Goal: Task Accomplishment & Management: Manage account settings

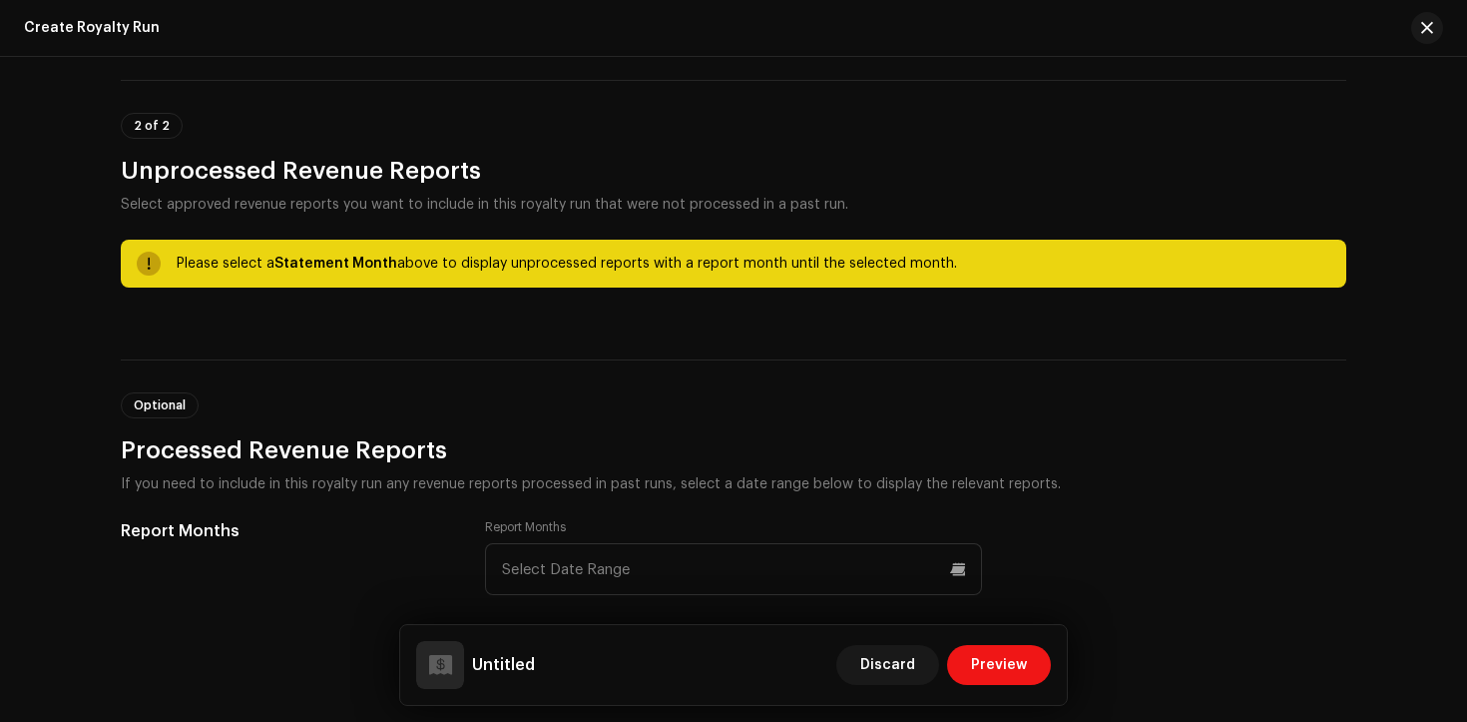
scroll to position [718, 0]
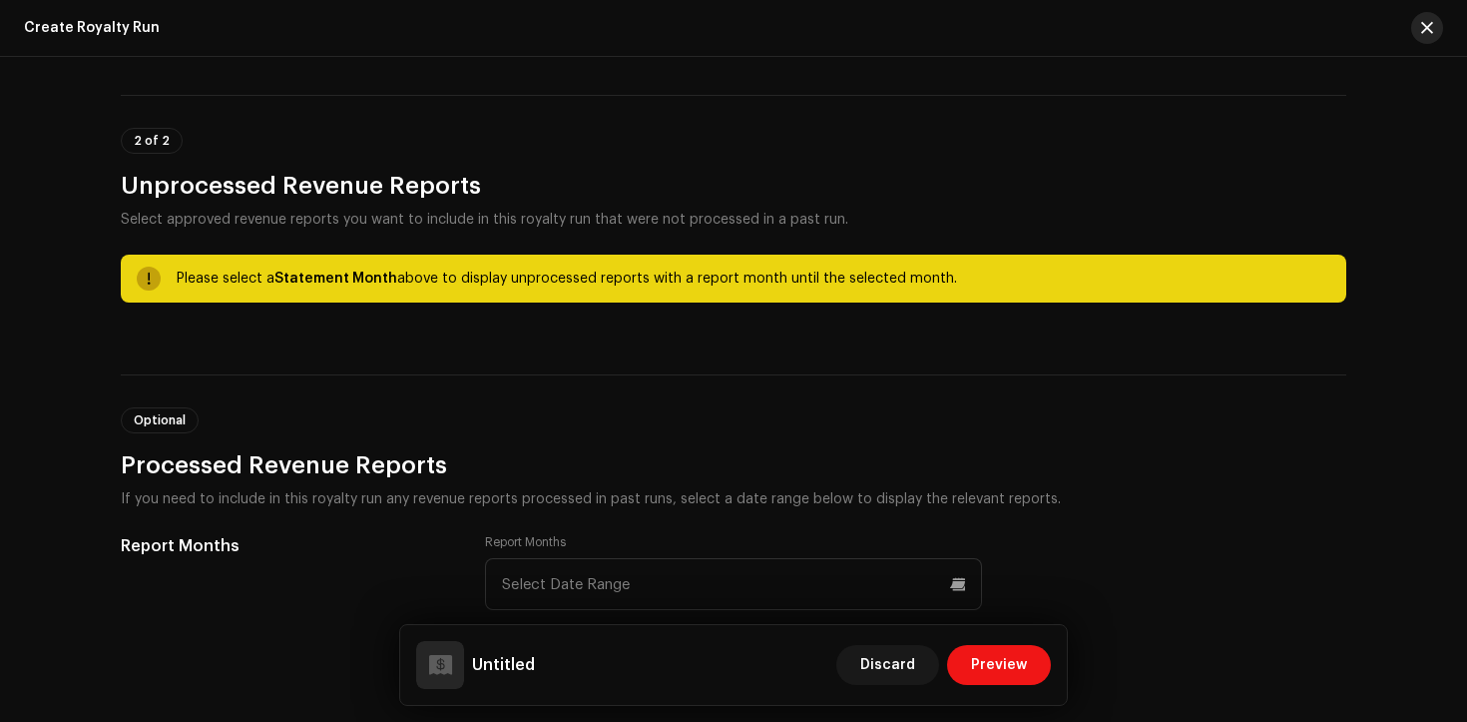
click at [1436, 26] on button "button" at bounding box center [1427, 28] width 32 height 32
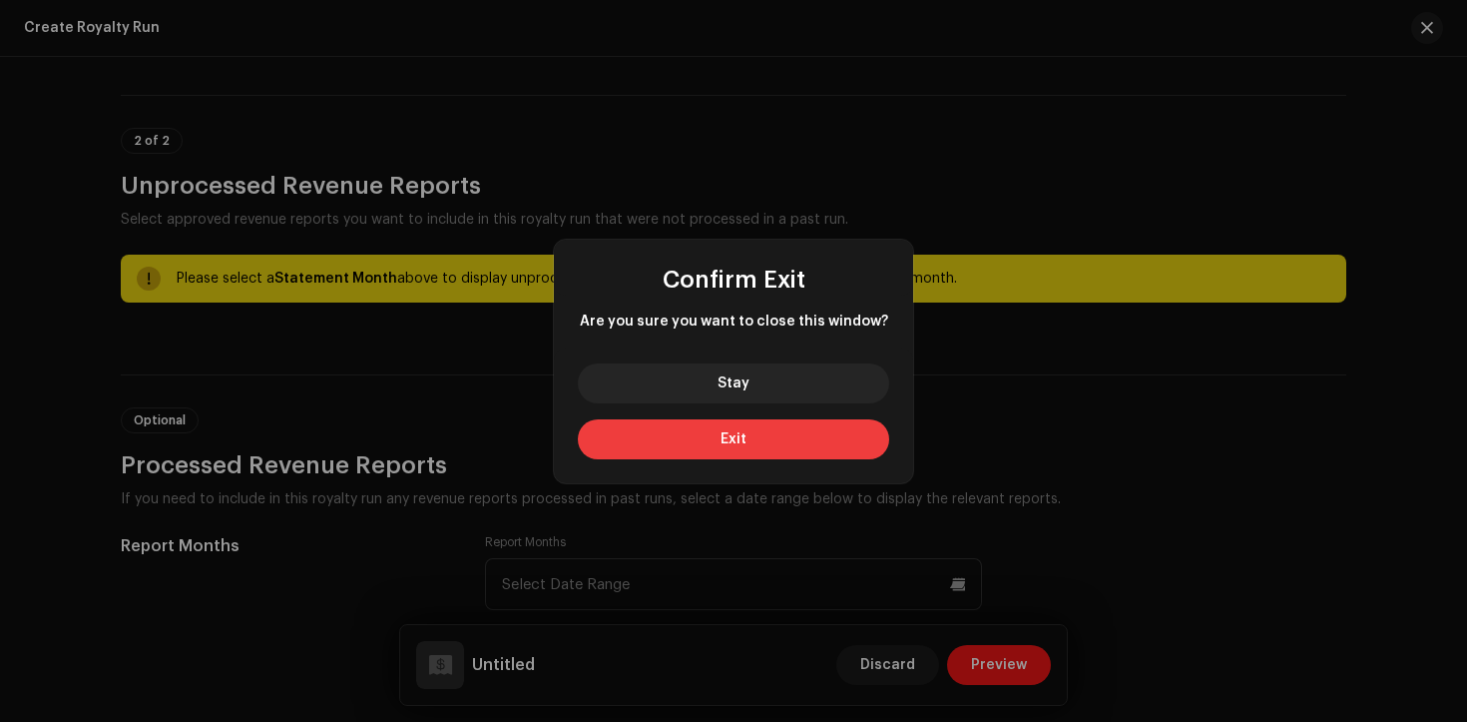
click at [795, 437] on button "Exit" at bounding box center [733, 439] width 311 height 40
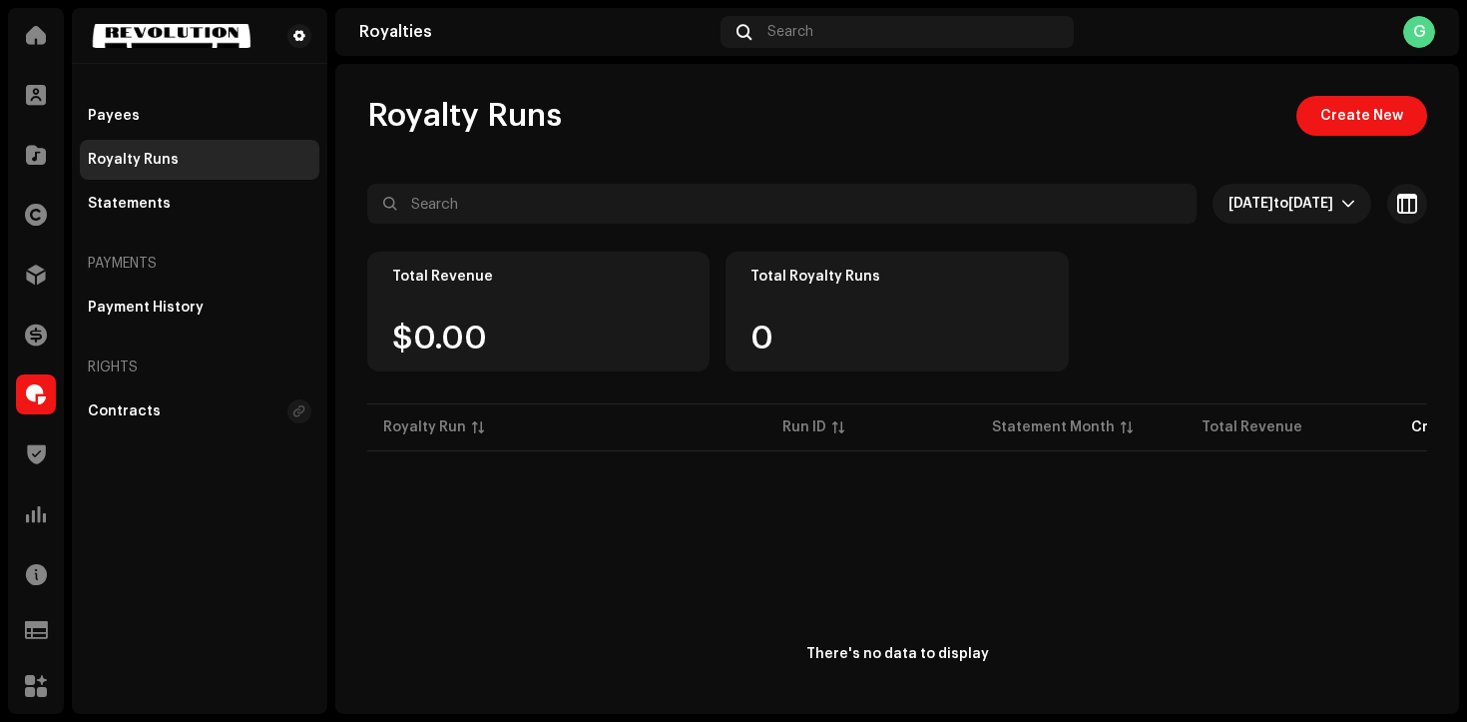
click at [798, 590] on div "There's no data to display" at bounding box center [897, 654] width 1060 height 399
click at [45, 218] on span at bounding box center [36, 215] width 22 height 16
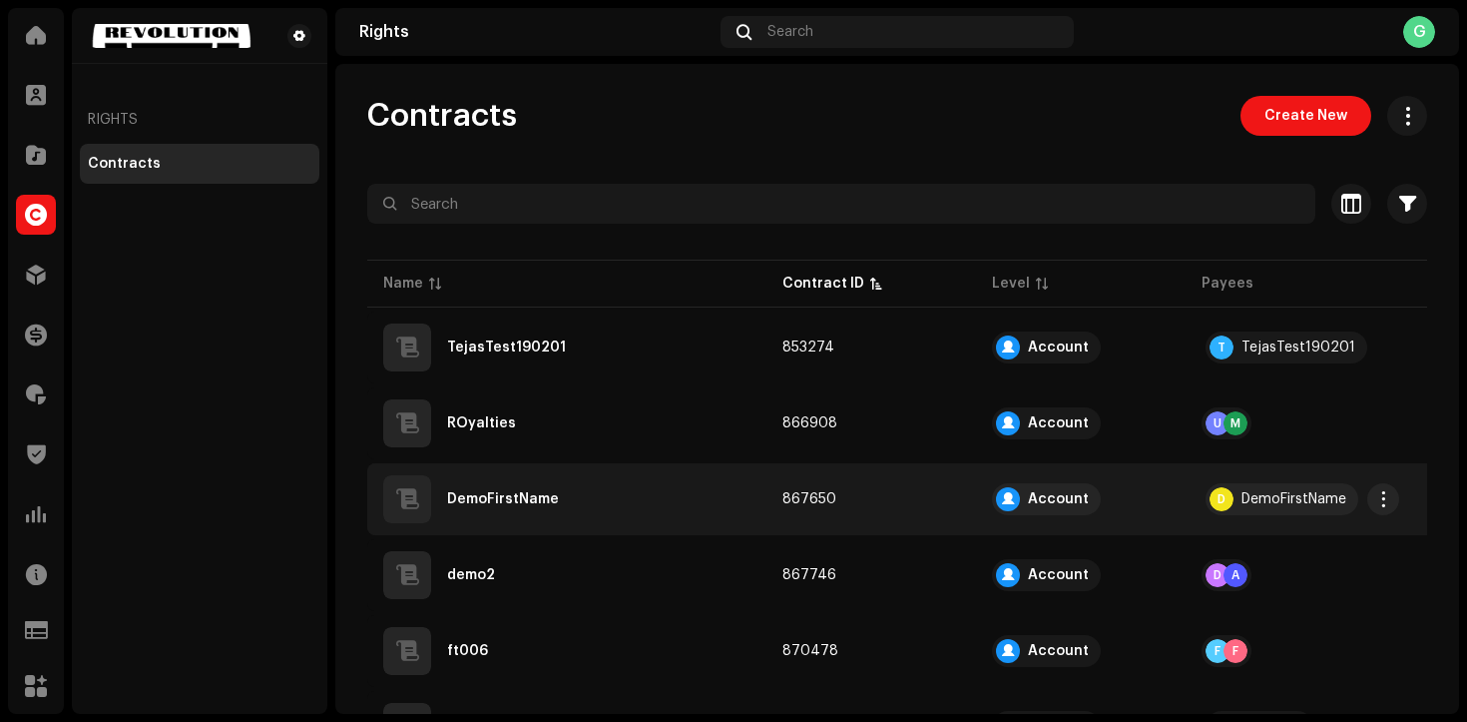
scroll to position [1, 0]
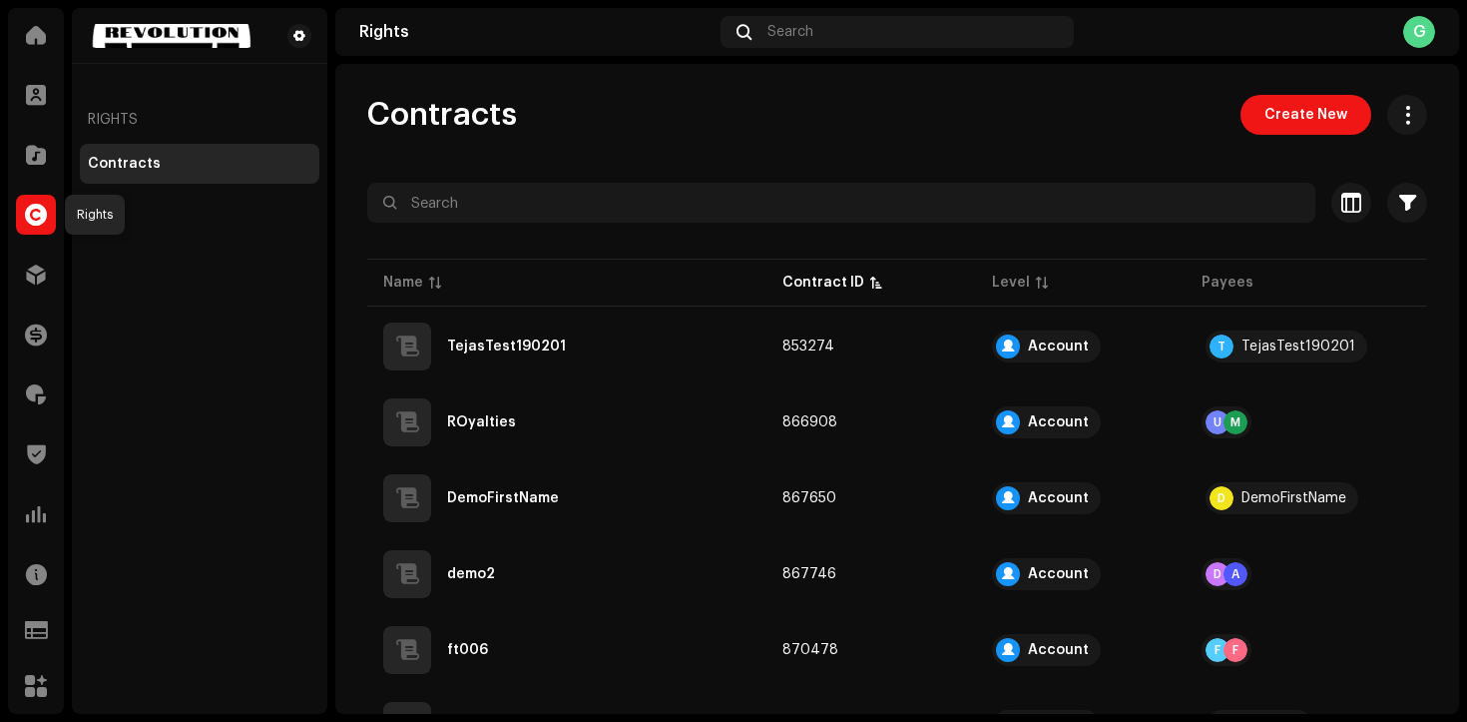
click at [38, 227] on div at bounding box center [36, 215] width 40 height 40
click at [499, 108] on span "Contracts" at bounding box center [442, 116] width 150 height 40
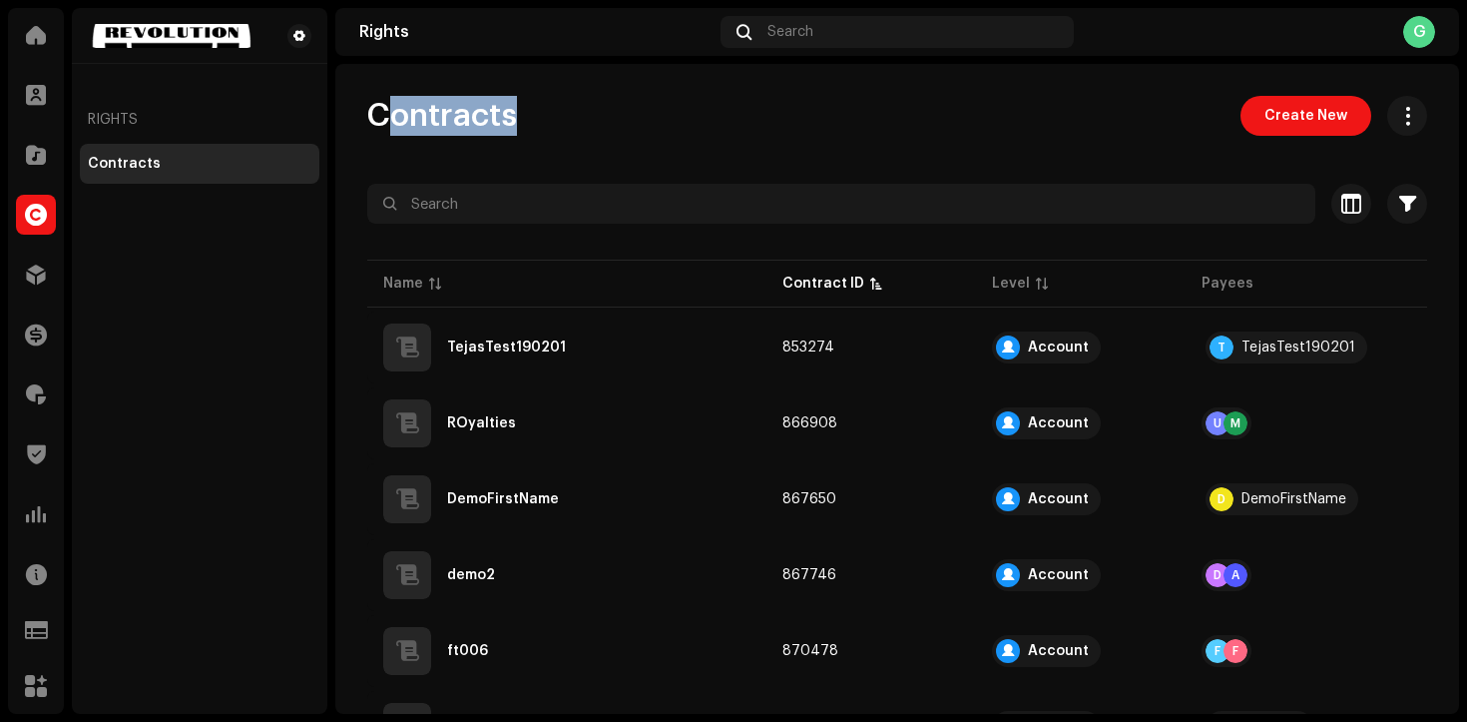
click at [499, 108] on span "Contracts" at bounding box center [442, 116] width 150 height 40
click at [517, 116] on span "Contracts" at bounding box center [442, 116] width 150 height 40
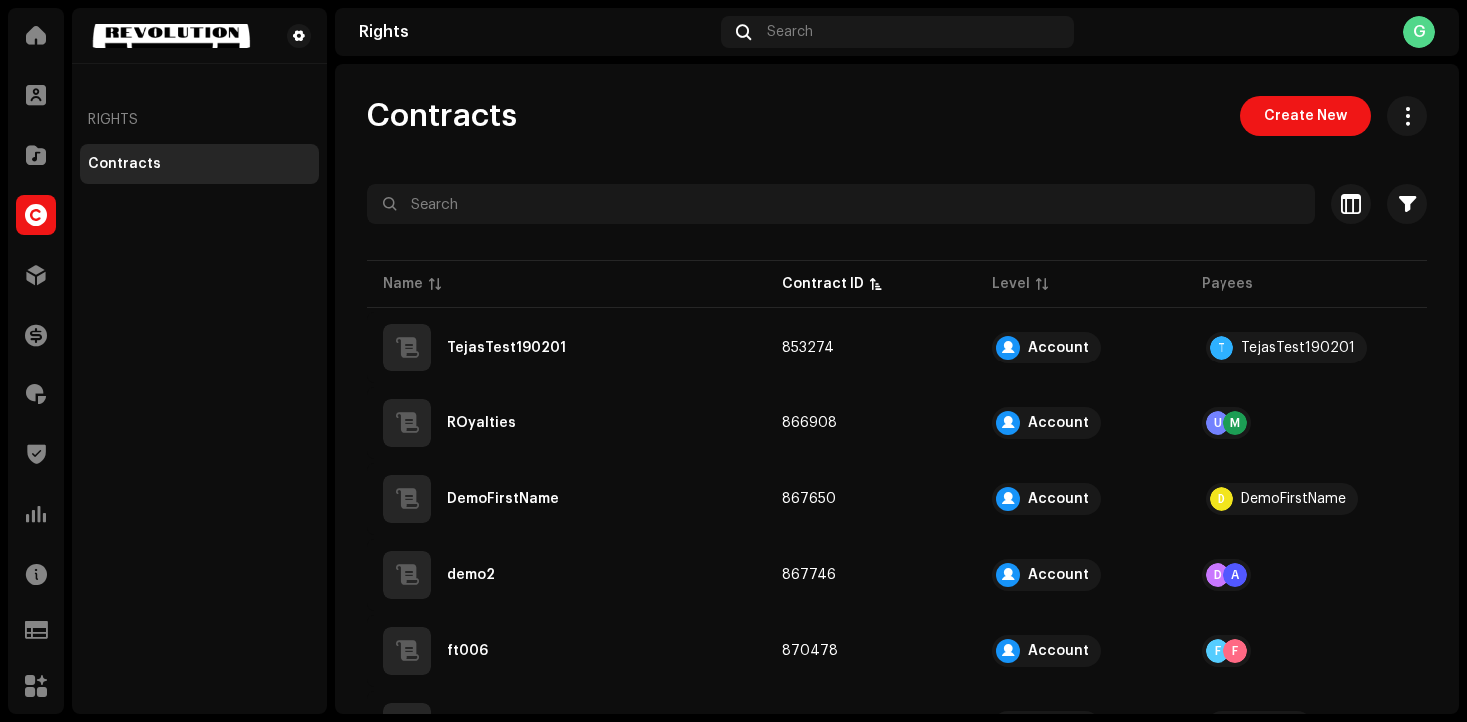
click at [517, 113] on span "Contracts" at bounding box center [442, 116] width 150 height 40
click at [469, 120] on span "Contracts" at bounding box center [442, 116] width 150 height 40
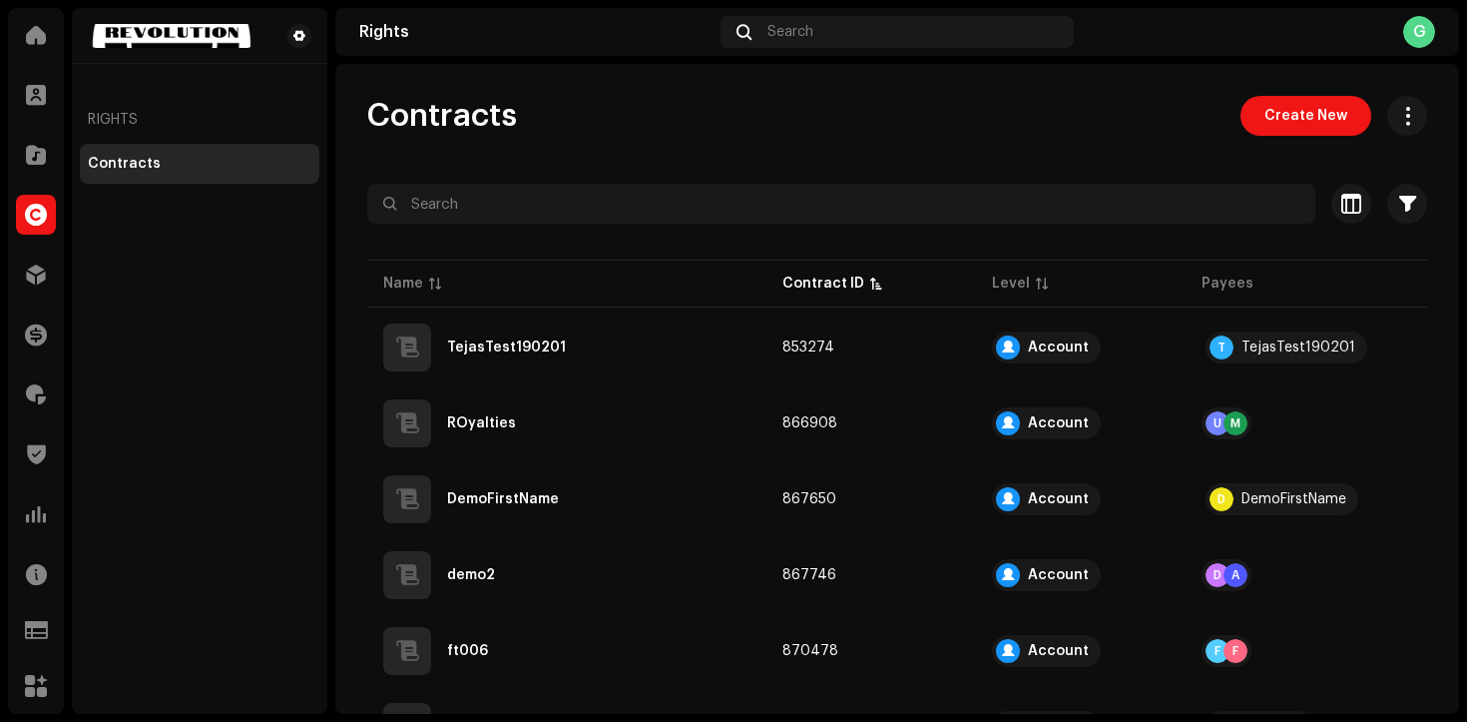
click at [469, 120] on span "Contracts" at bounding box center [442, 116] width 150 height 40
click at [446, 134] on span "Contracts" at bounding box center [442, 116] width 150 height 40
click at [44, 212] on span at bounding box center [36, 215] width 22 height 16
click at [38, 223] on span at bounding box center [36, 215] width 22 height 16
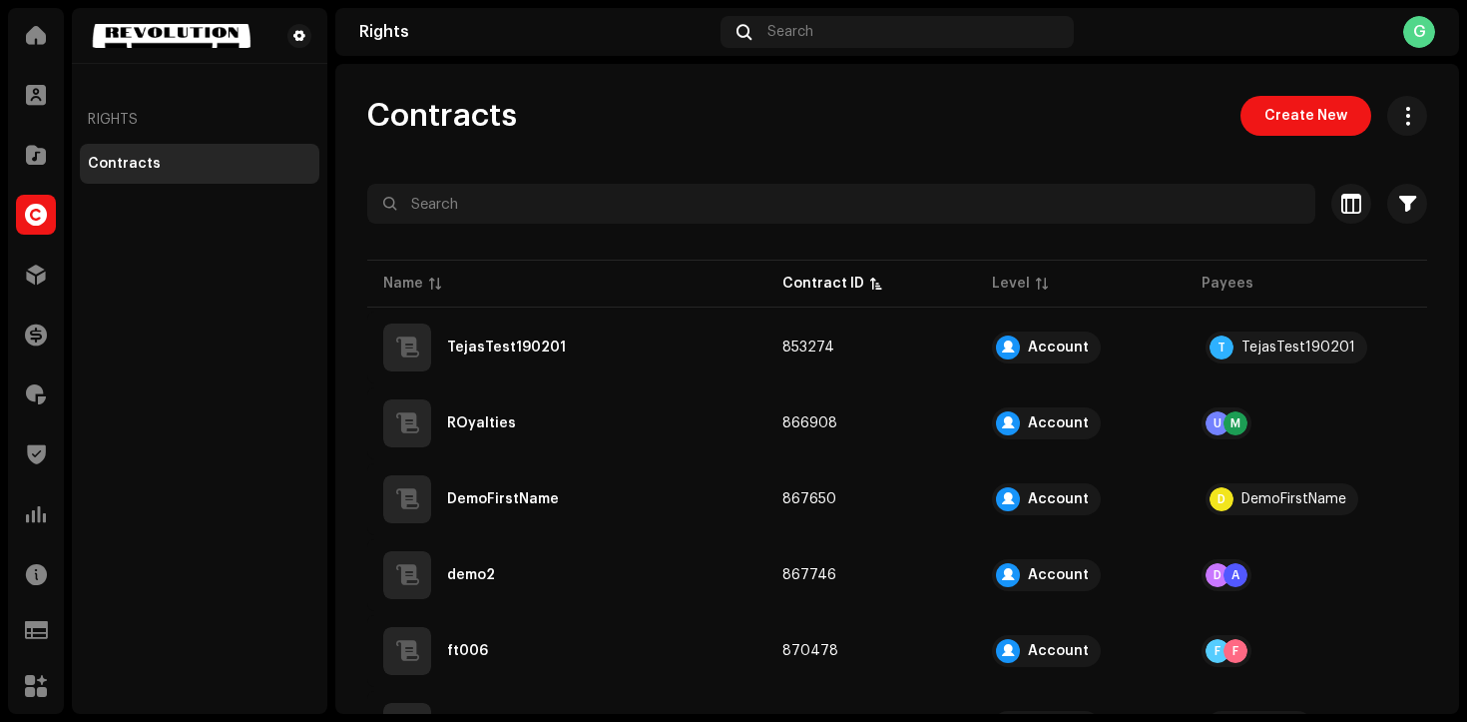
click at [39, 223] on span at bounding box center [36, 215] width 22 height 16
click at [27, 281] on span at bounding box center [36, 275] width 20 height 16
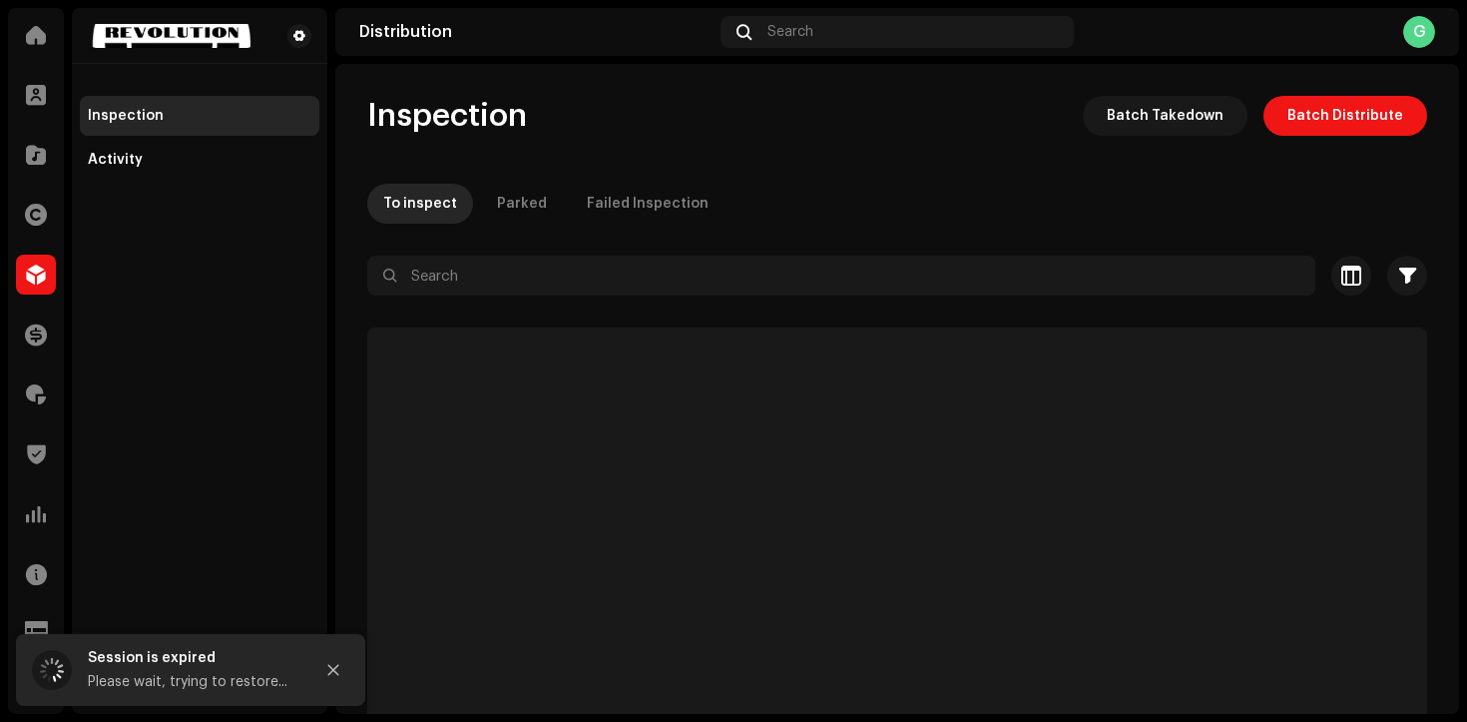
click at [29, 355] on div "Finance" at bounding box center [36, 334] width 56 height 56
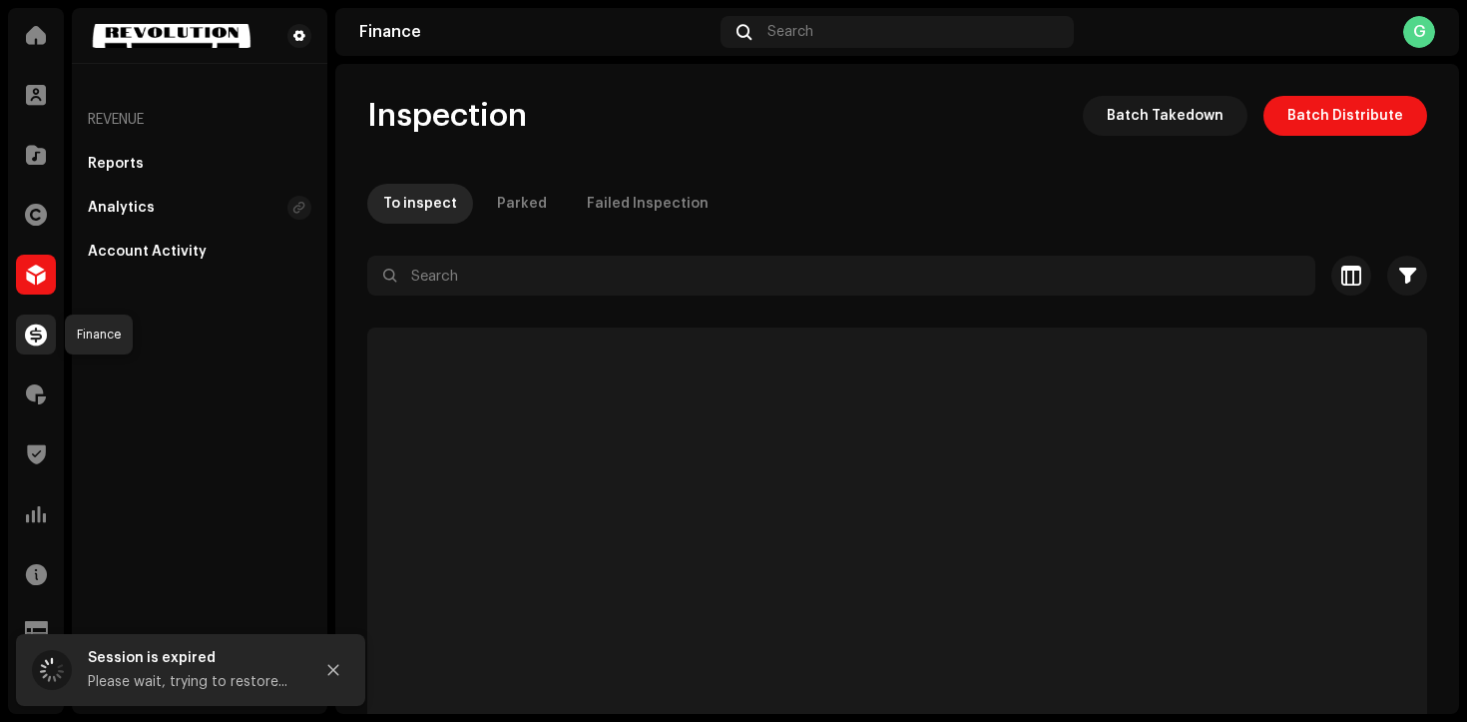
click at [33, 347] on div at bounding box center [36, 334] width 40 height 40
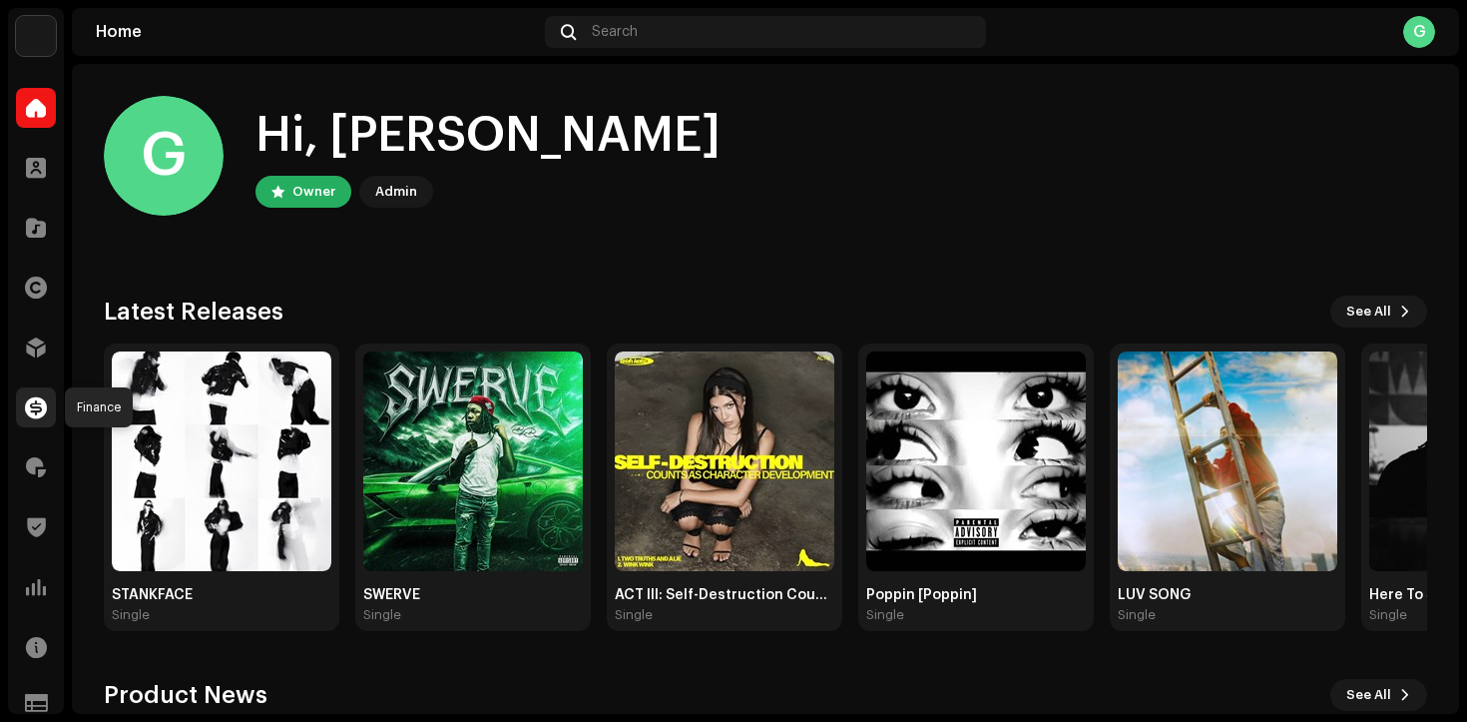
click at [37, 403] on span at bounding box center [36, 407] width 22 height 16
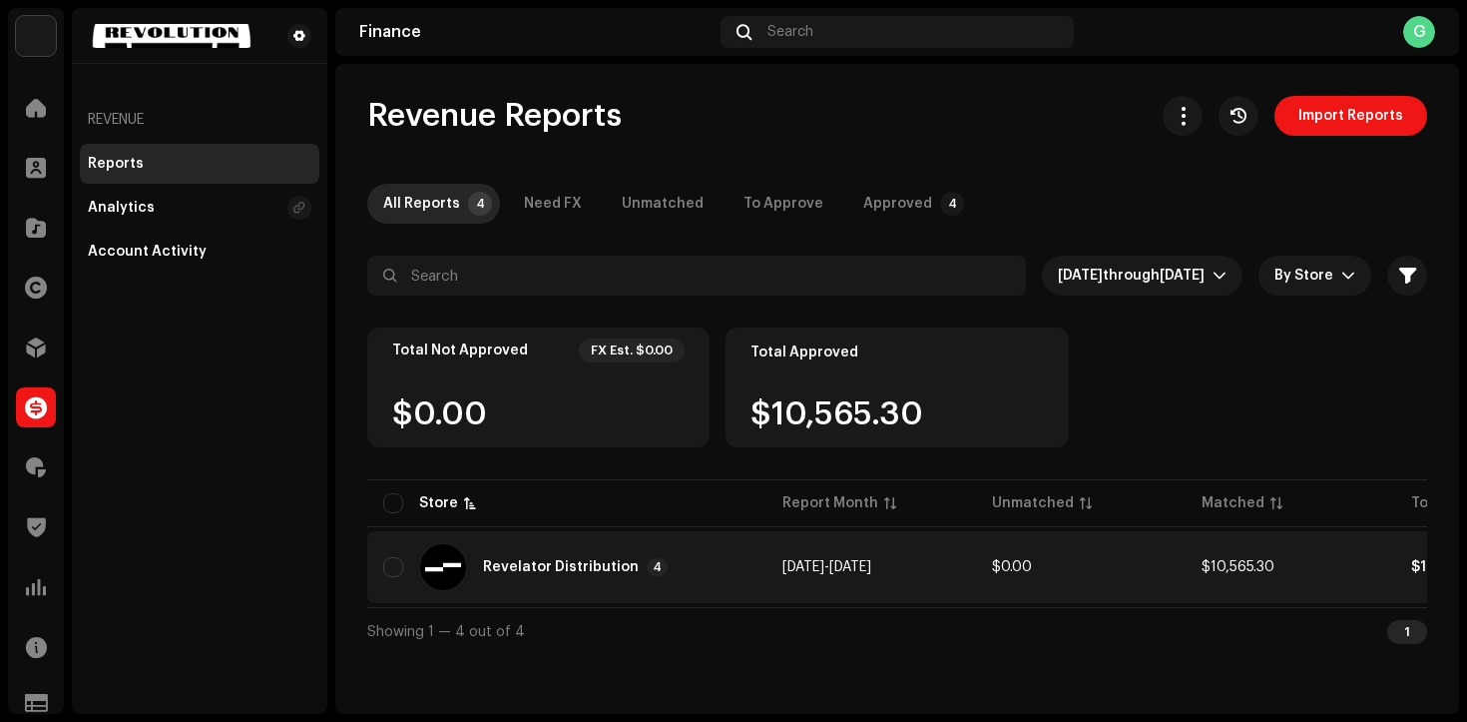
click at [494, 562] on div "Revelator Distribution" at bounding box center [561, 567] width 156 height 14
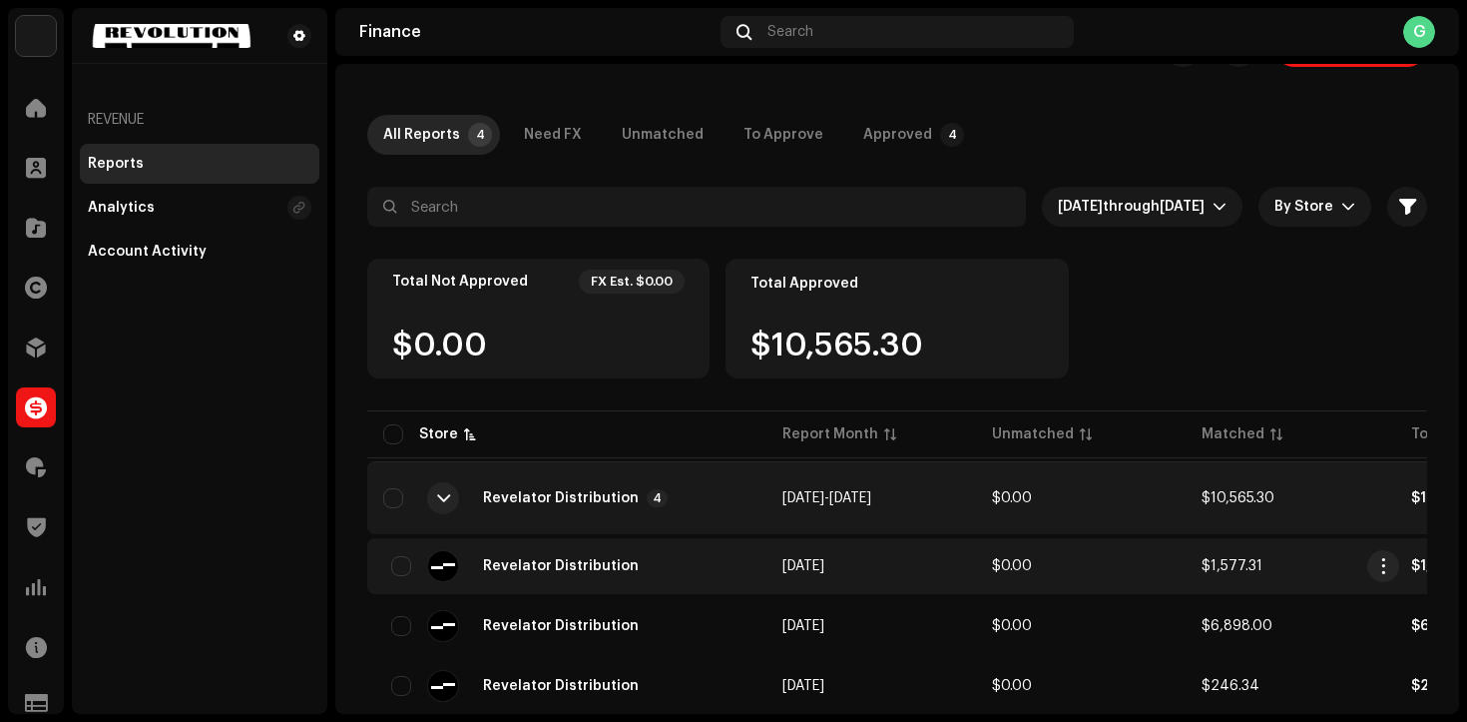
scroll to position [17, 0]
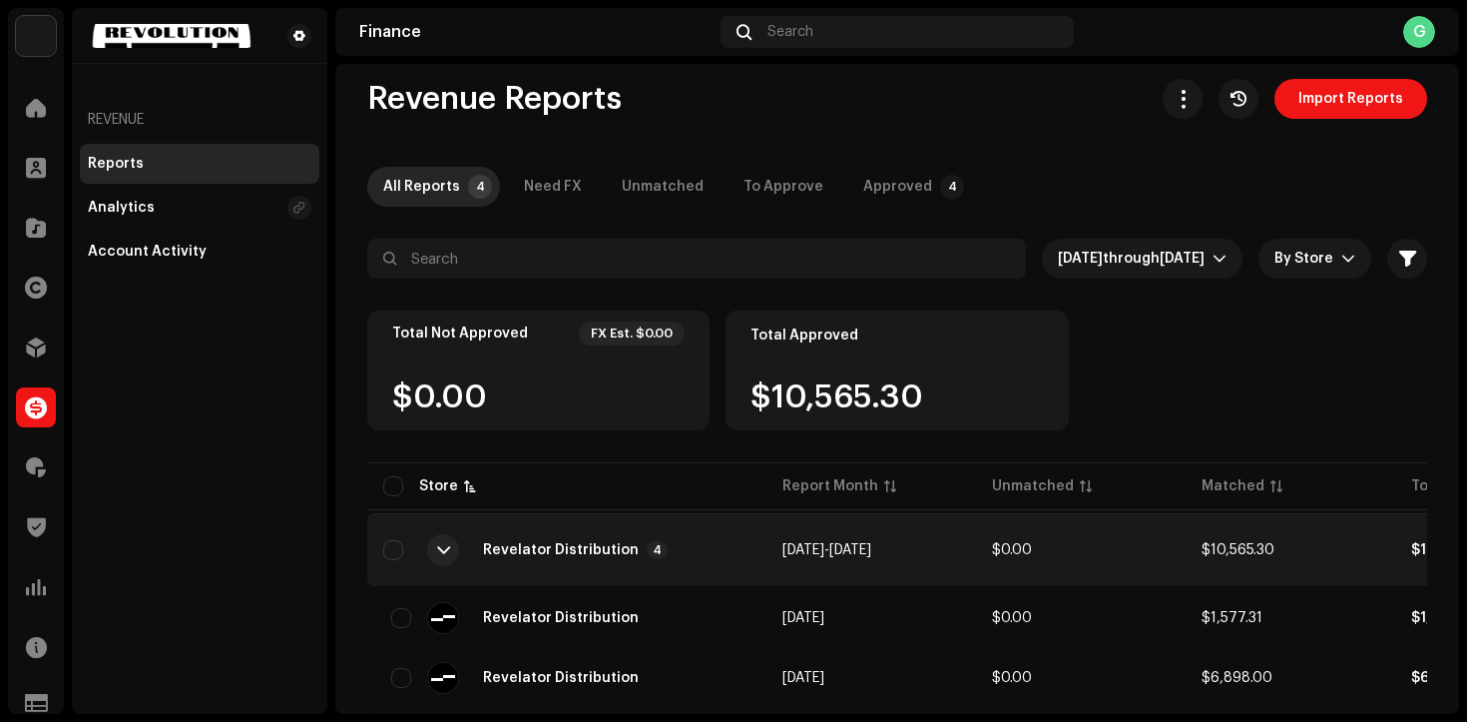
click at [546, 544] on div "Revelator Distribution" at bounding box center [561, 550] width 156 height 14
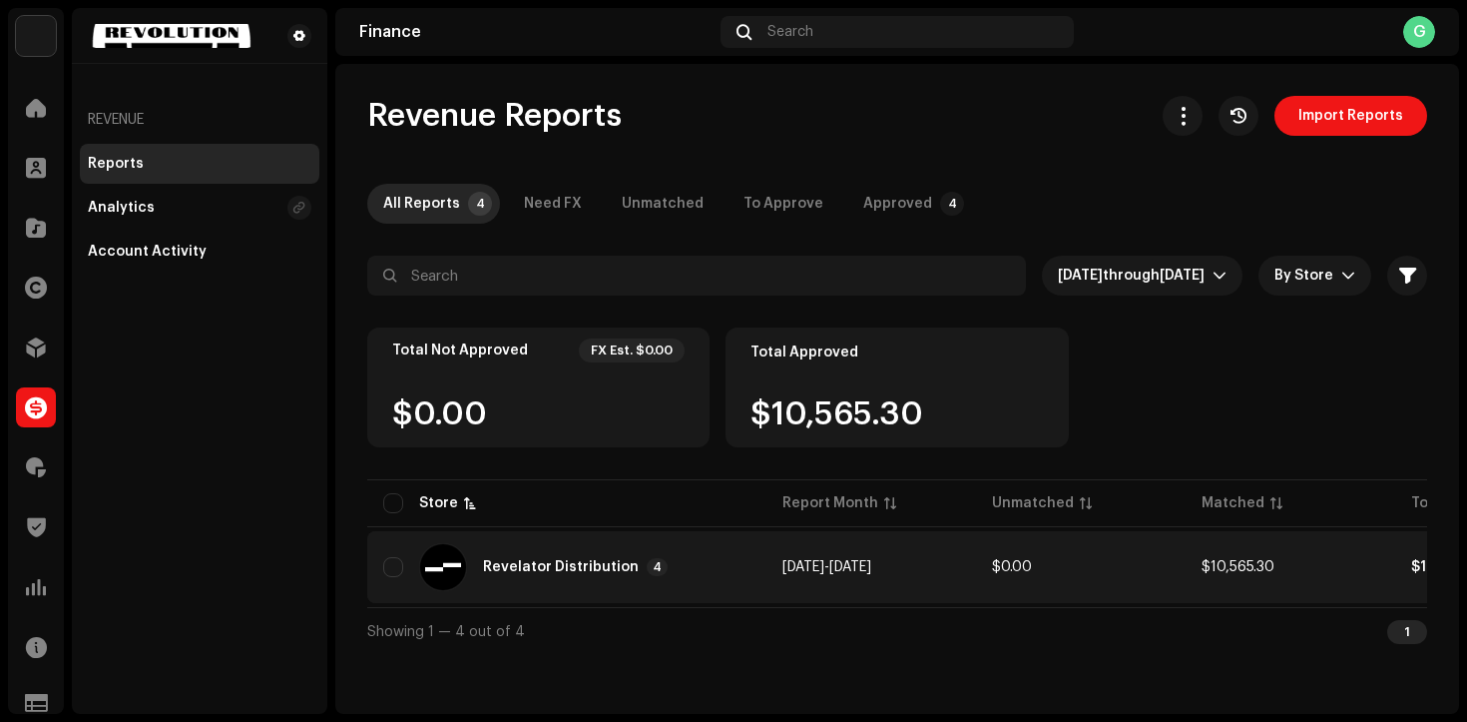
click at [537, 564] on div "Revelator Distribution" at bounding box center [561, 567] width 156 height 14
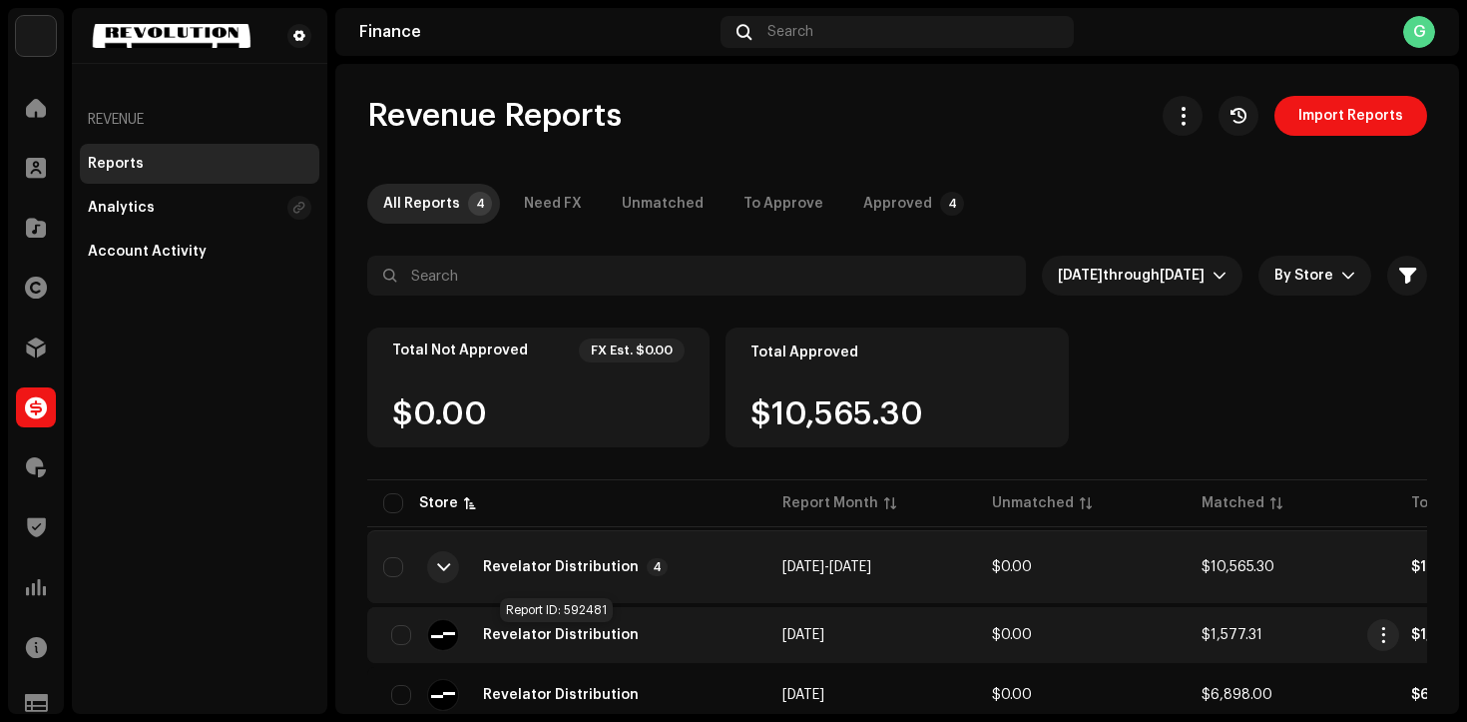
click at [556, 635] on span "Revelator Distribution" at bounding box center [561, 635] width 156 height 14
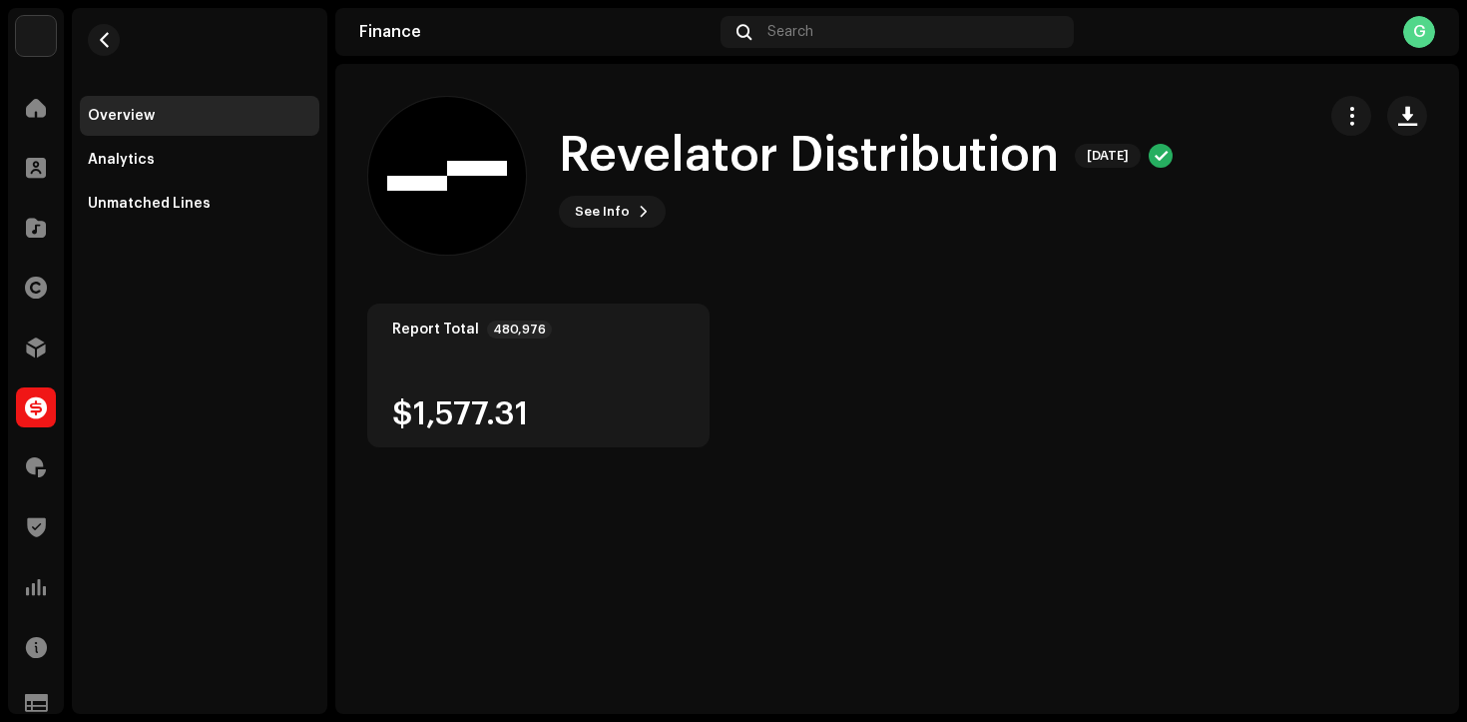
click at [32, 43] on img at bounding box center [36, 36] width 40 height 40
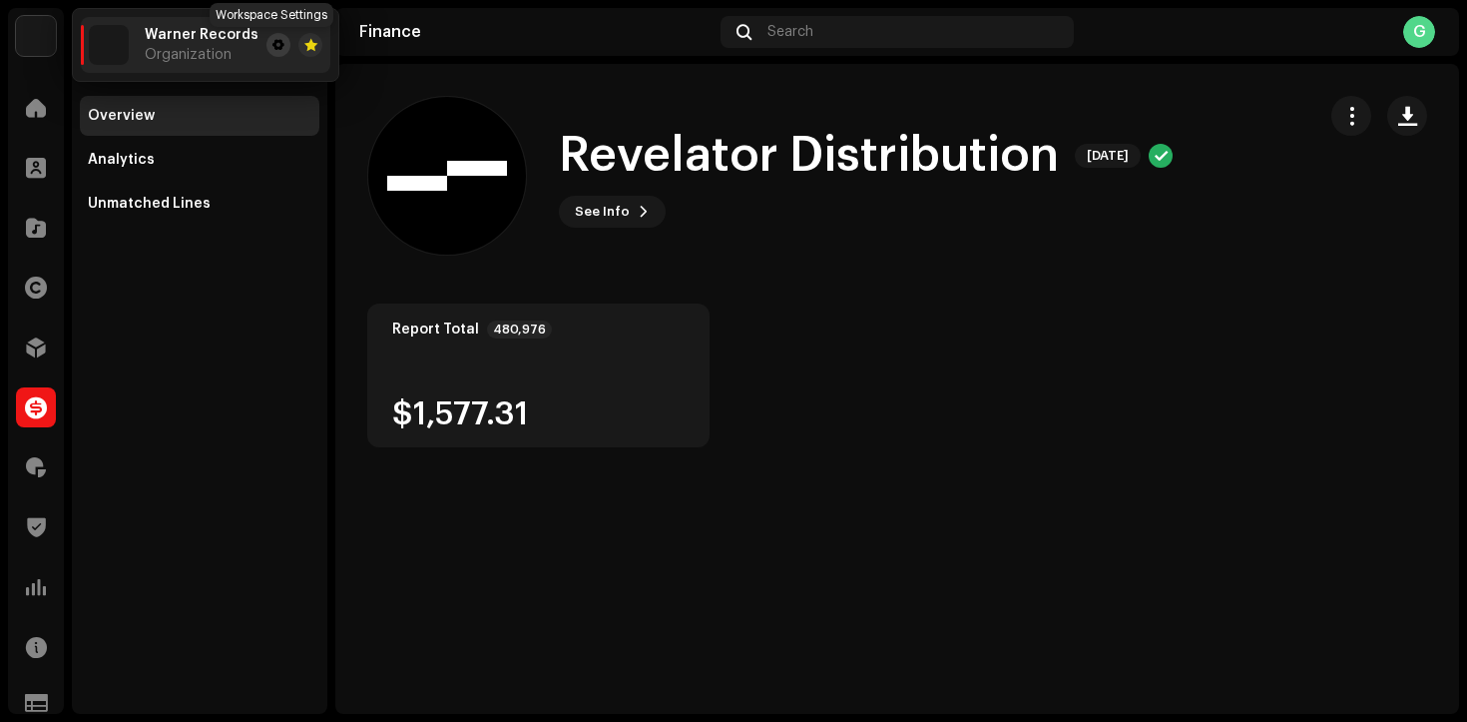
click at [274, 41] on span at bounding box center [279, 45] width 12 height 16
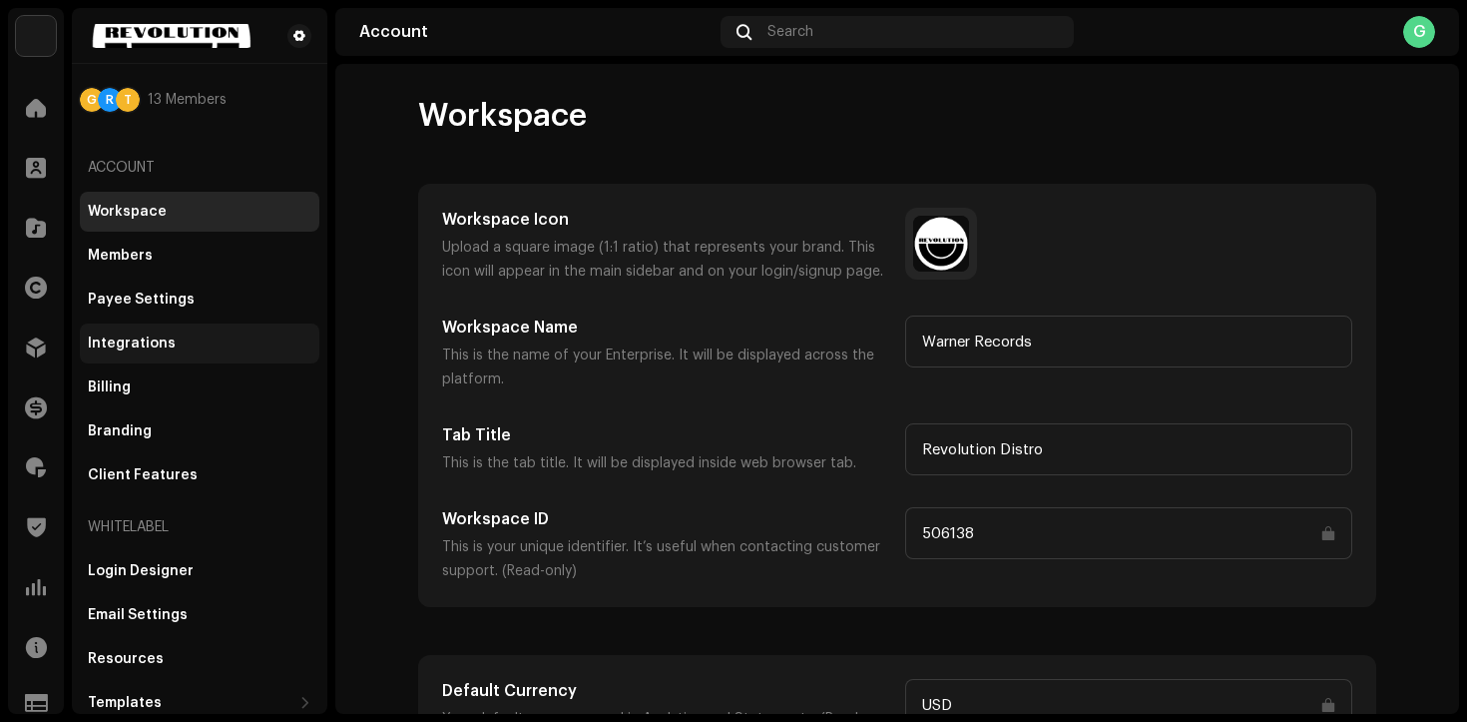
click at [172, 345] on div "Integrations" at bounding box center [200, 343] width 224 height 16
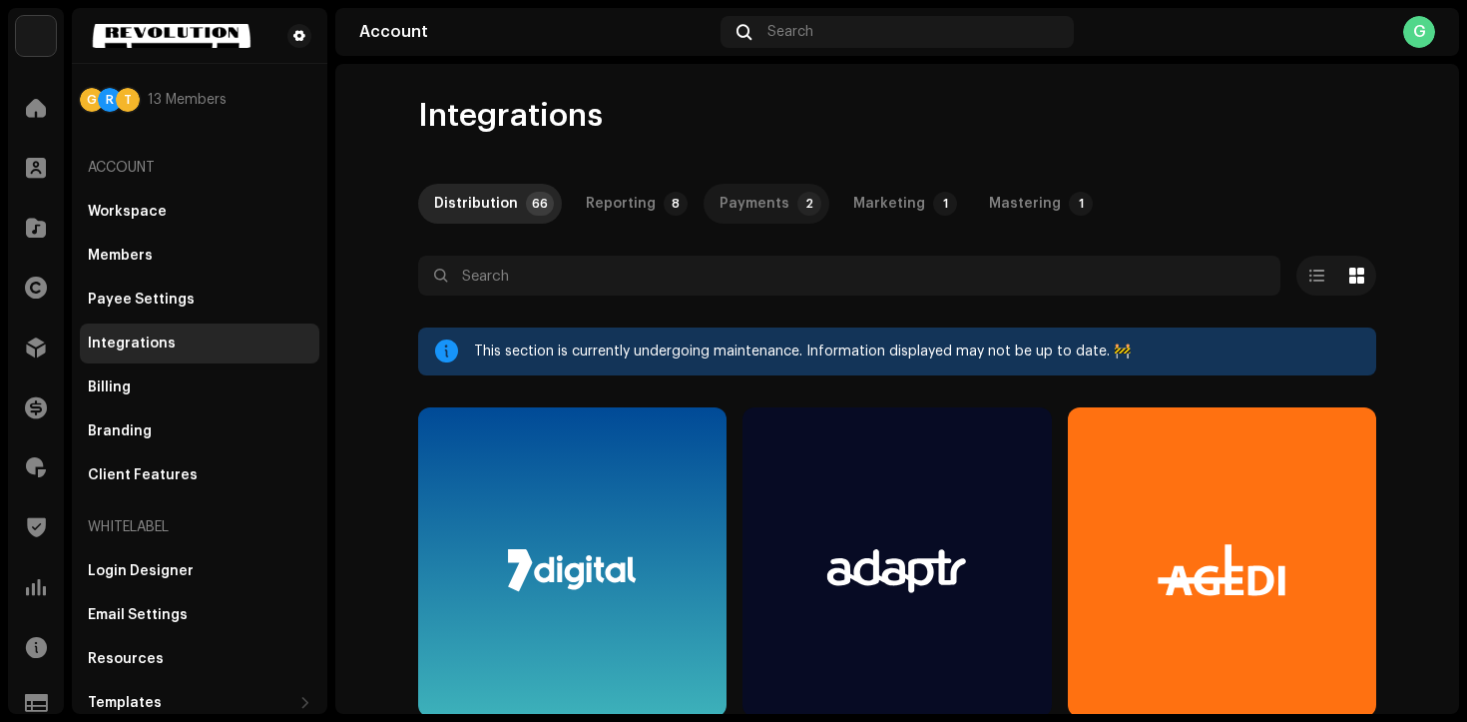
click at [732, 202] on div "Payments" at bounding box center [755, 204] width 70 height 40
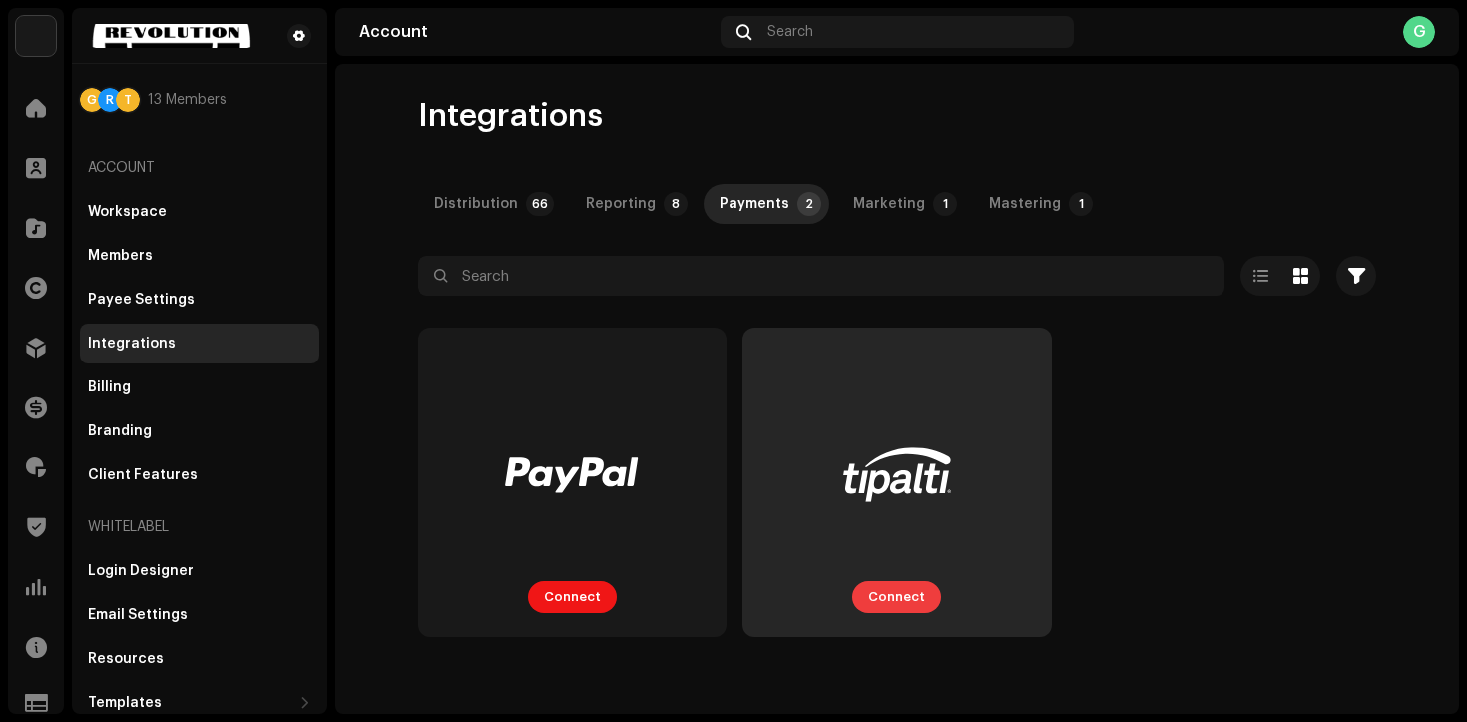
click at [887, 594] on span "Connect" at bounding box center [896, 597] width 57 height 40
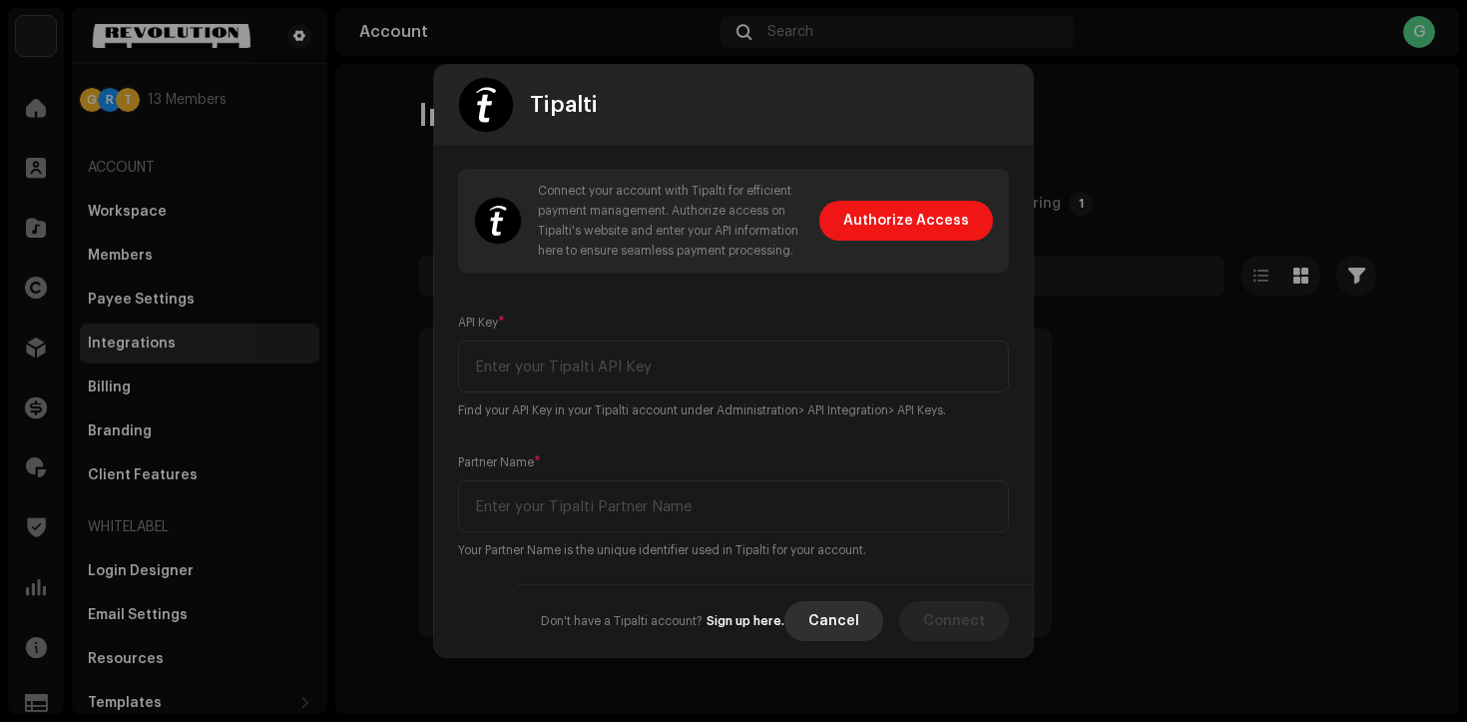
click at [840, 610] on span "Cancel" at bounding box center [834, 621] width 51 height 40
